Goal: Information Seeking & Learning: Learn about a topic

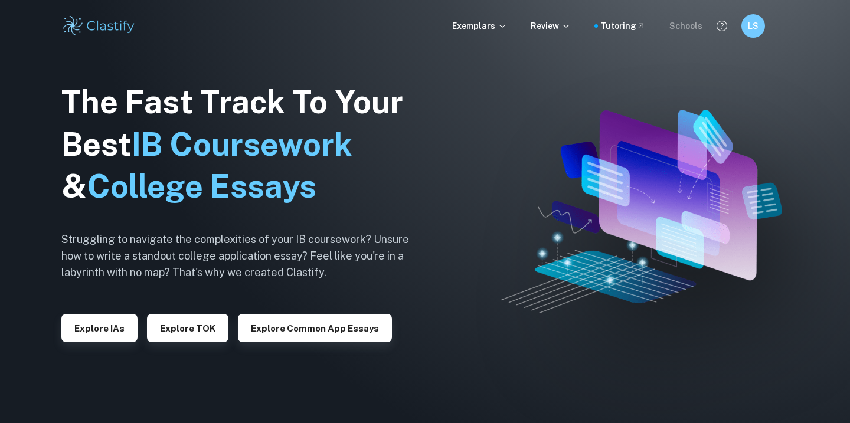
click at [677, 27] on div "Schools" at bounding box center [685, 25] width 33 height 13
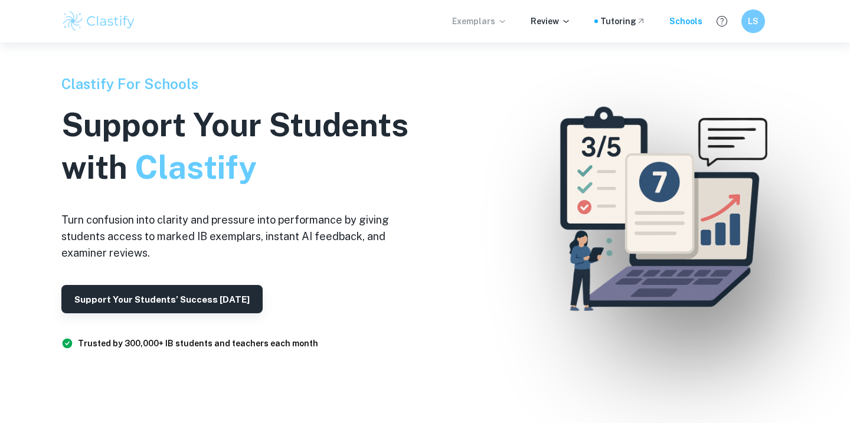
click at [505, 18] on icon at bounding box center [501, 21] width 9 height 9
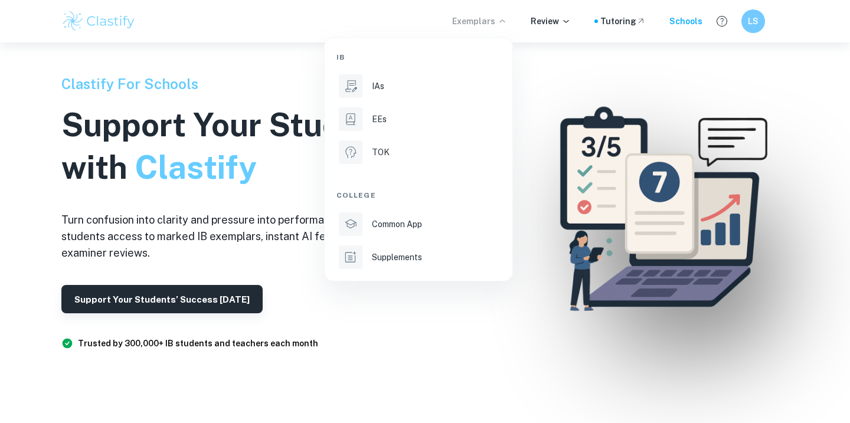
click at [737, 30] on div at bounding box center [425, 211] width 850 height 423
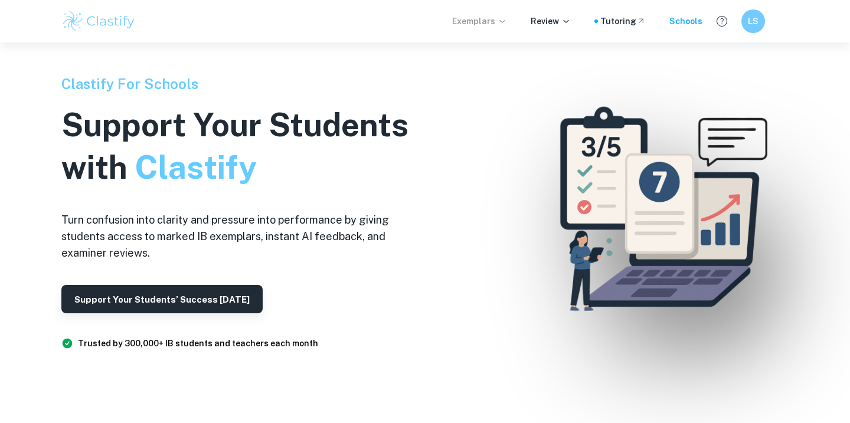
click at [117, 21] on img at bounding box center [98, 21] width 75 height 24
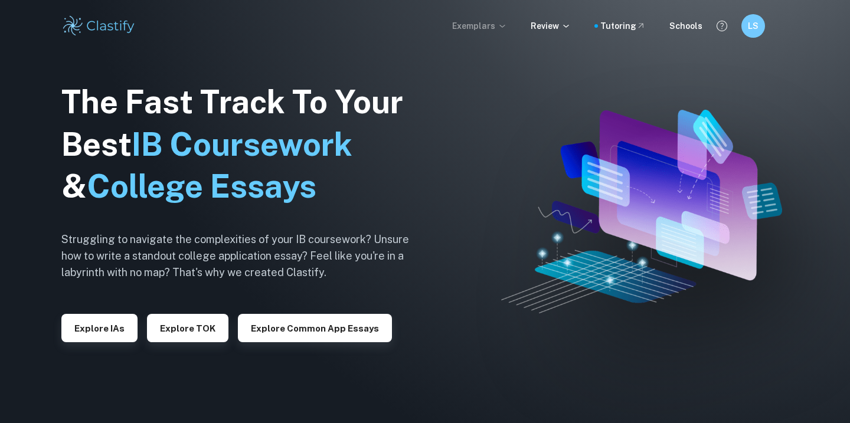
click at [759, 40] on div "Exemplars Review Tutoring Schools LS" at bounding box center [425, 26] width 850 height 52
click at [755, 24] on h6 "LS" at bounding box center [753, 25] width 14 height 13
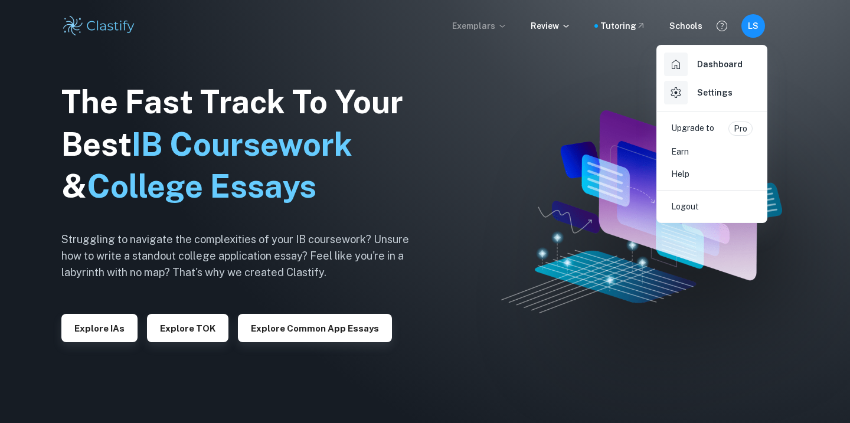
click at [707, 61] on h6 "Dashboard" at bounding box center [719, 64] width 45 height 13
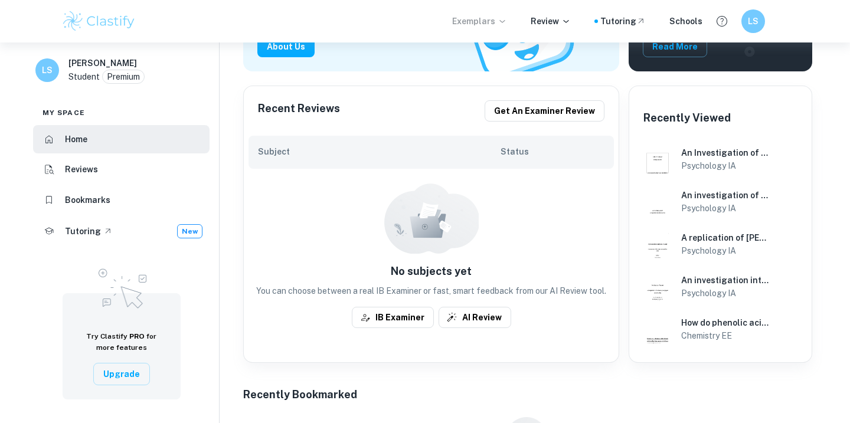
scroll to position [227, 0]
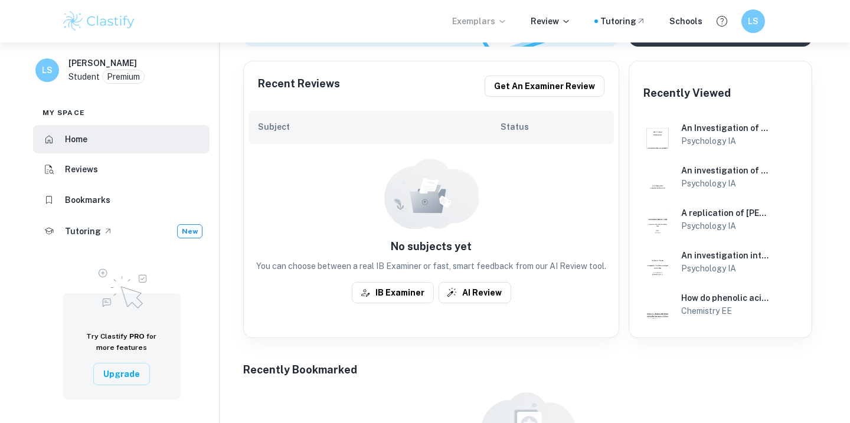
click at [526, 83] on button "Get an examiner review" at bounding box center [544, 86] width 120 height 21
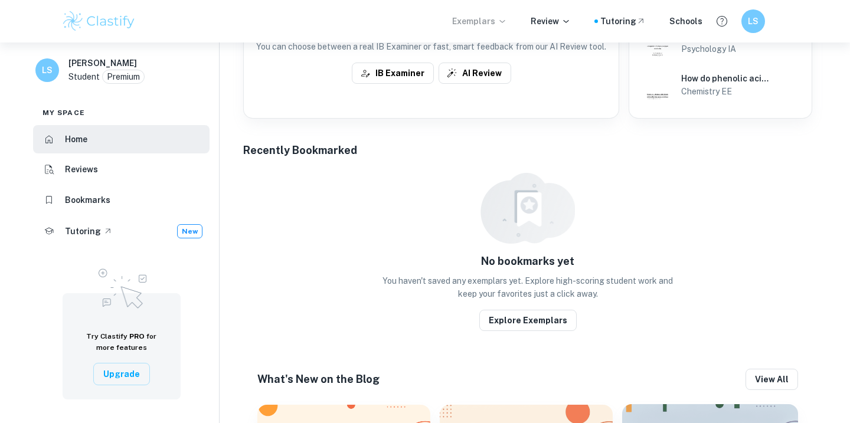
scroll to position [454, 0]
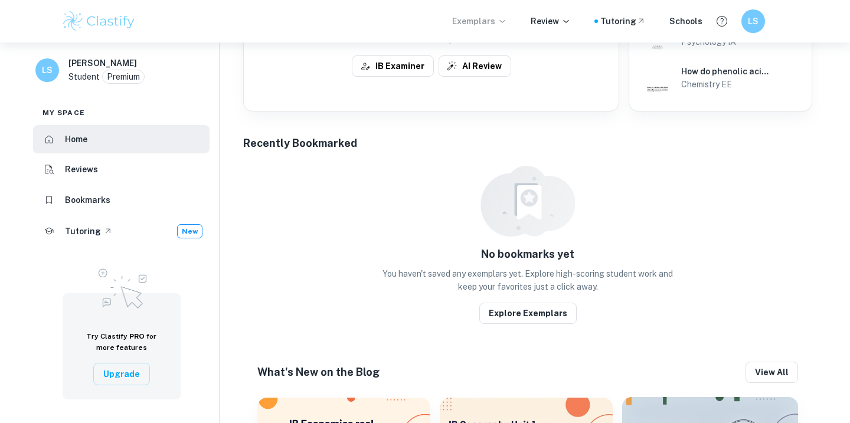
click at [120, 170] on li "Reviews" at bounding box center [121, 170] width 176 height 28
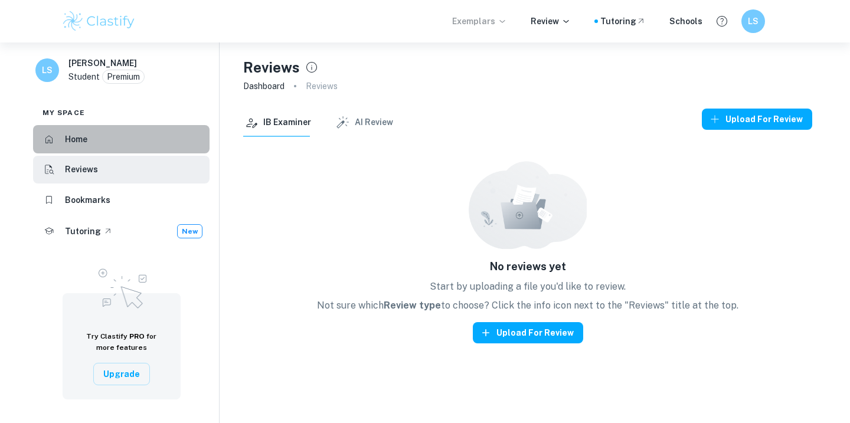
click at [117, 143] on li "Home" at bounding box center [121, 139] width 176 height 28
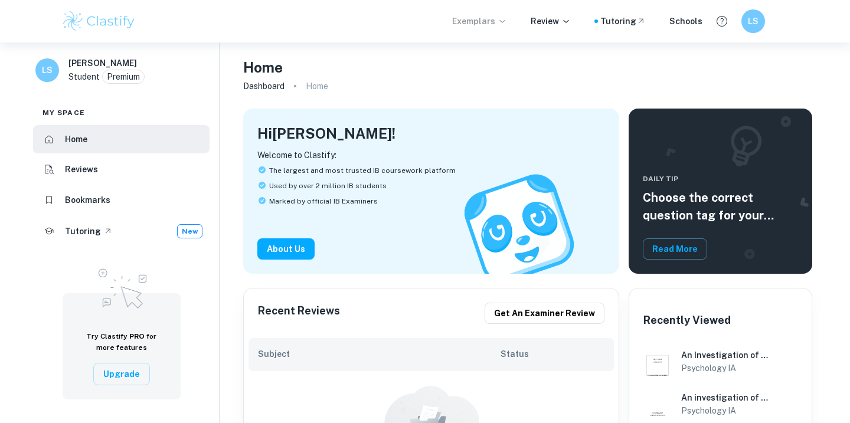
click at [495, 20] on p "Exemplars" at bounding box center [479, 21] width 55 height 13
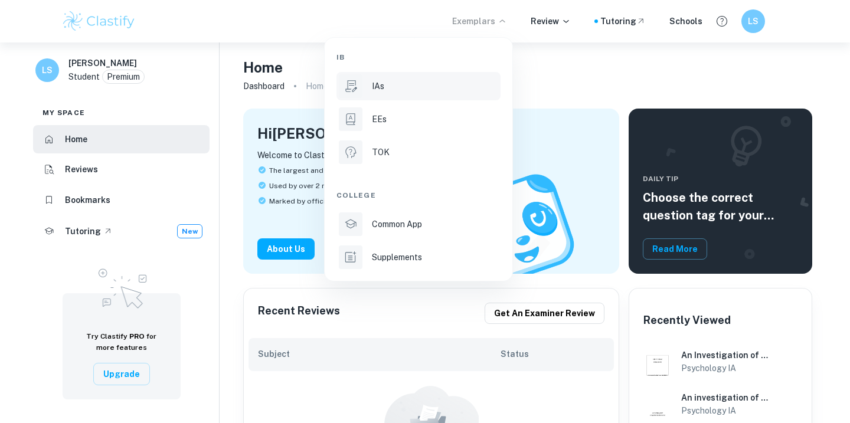
click at [395, 97] on li "IAs" at bounding box center [418, 86] width 164 height 28
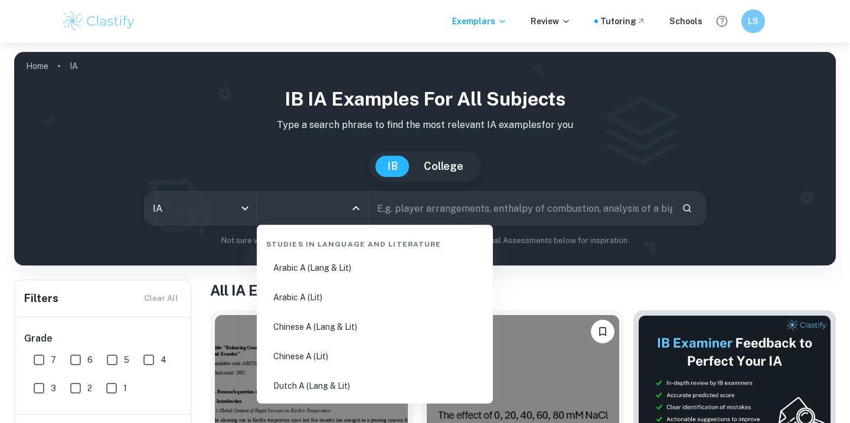
click at [344, 208] on input "All Subjects" at bounding box center [303, 208] width 83 height 22
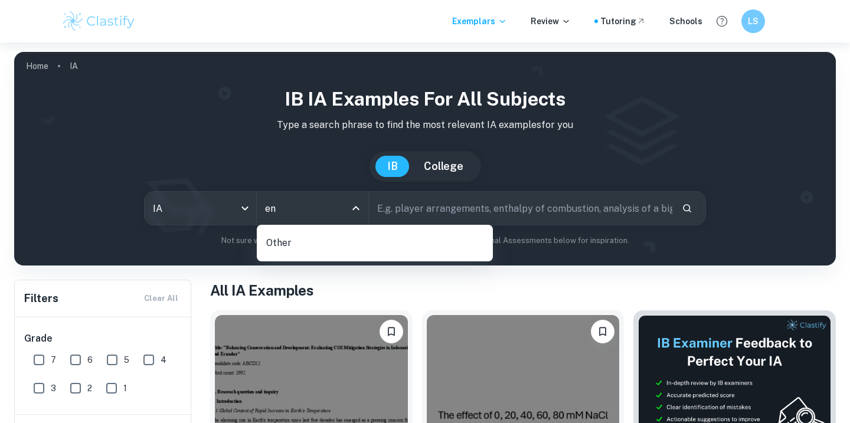
type input "e"
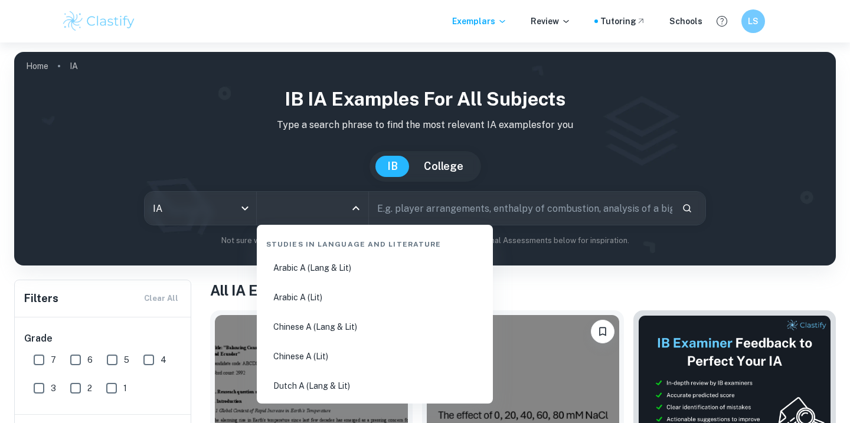
click at [508, 205] on input "text" at bounding box center [520, 208] width 303 height 33
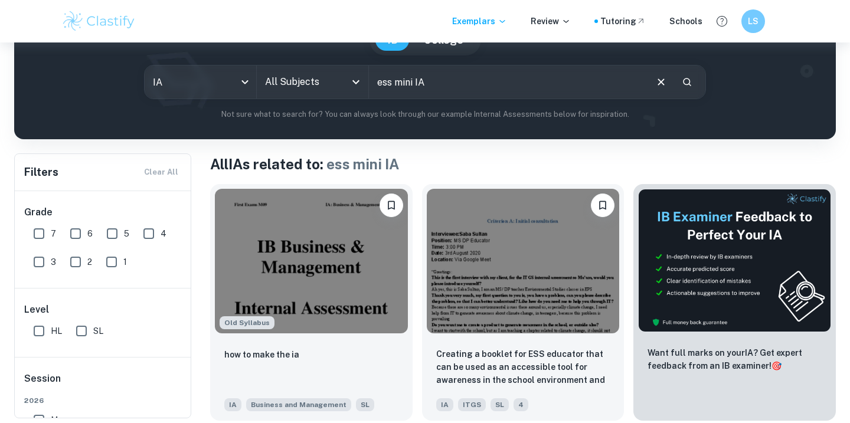
scroll to position [103, 0]
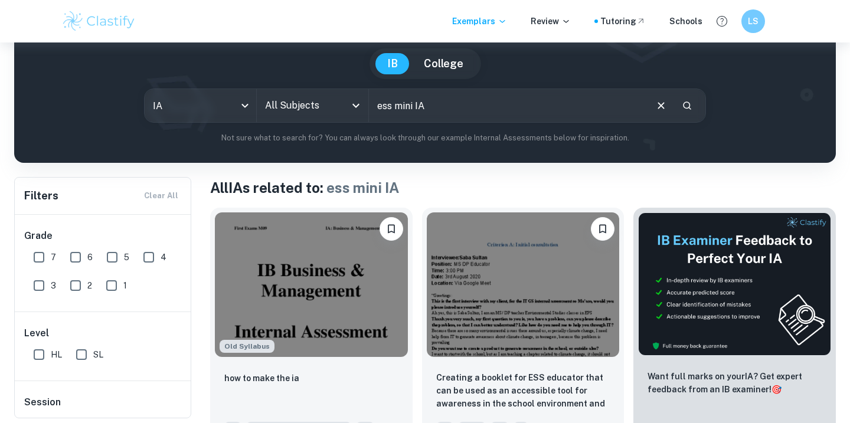
click at [430, 107] on input "ess mini IA" at bounding box center [507, 105] width 276 height 33
type input "ESS food waste"
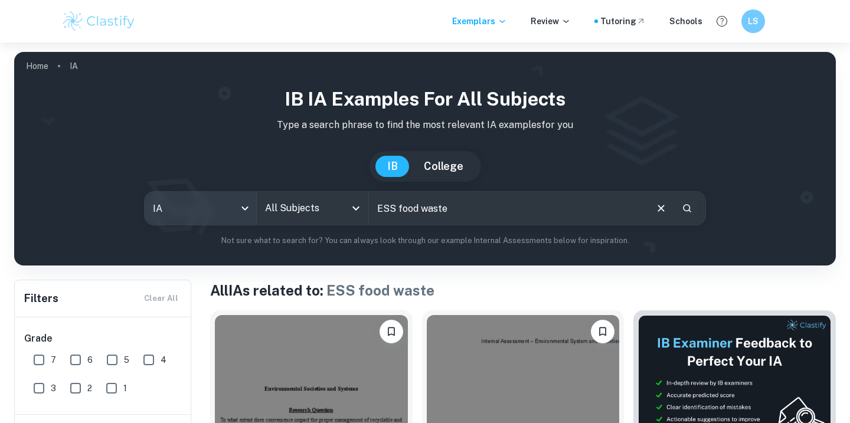
click at [227, 207] on body "We value your privacy We use cookies to enhance your browsing experience, serve…" at bounding box center [425, 253] width 850 height 423
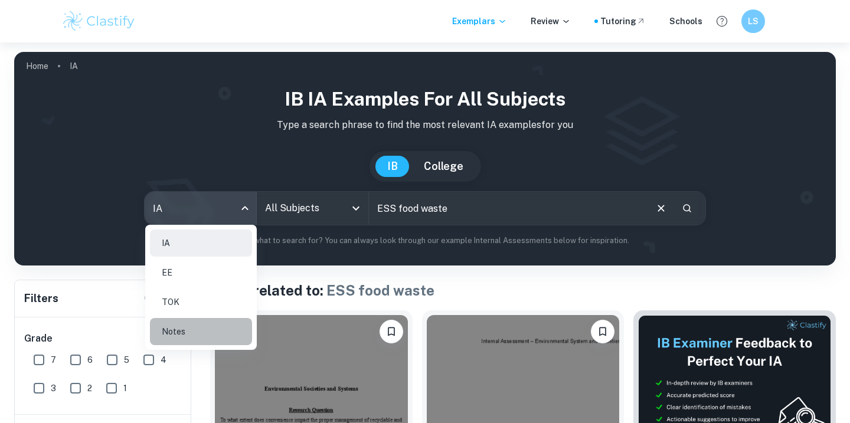
click at [213, 338] on li "Notes" at bounding box center [201, 331] width 102 height 27
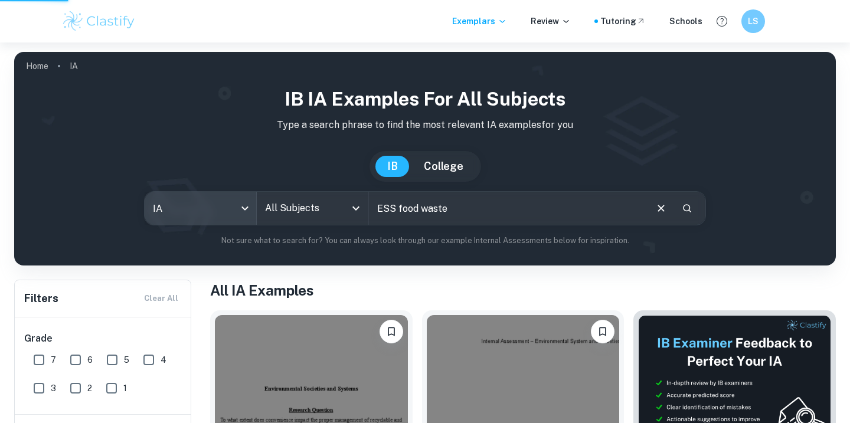
type input "notes"
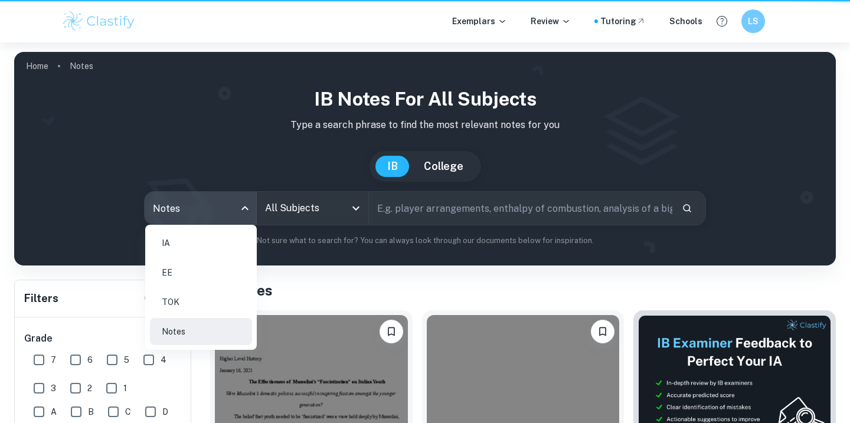
click at [215, 217] on body "We value your privacy We use cookies to enhance your browsing experience, serve…" at bounding box center [425, 253] width 850 height 423
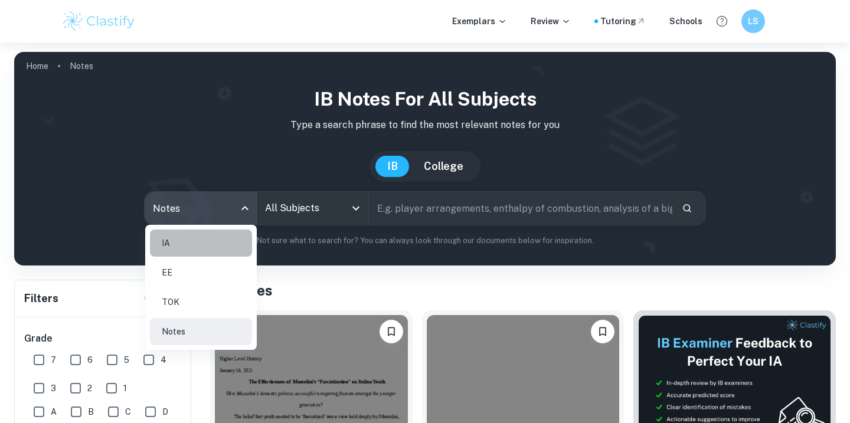
click at [212, 255] on li "IA" at bounding box center [201, 242] width 102 height 27
type input "ia"
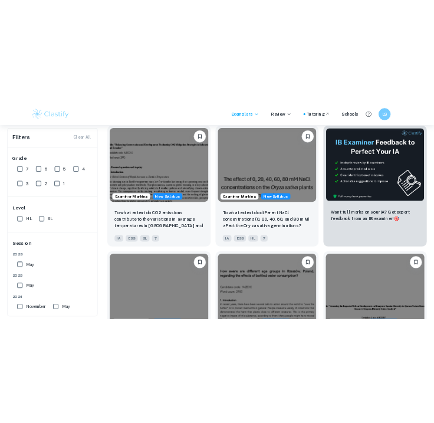
scroll to position [99, 0]
